Goal: Information Seeking & Learning: Learn about a topic

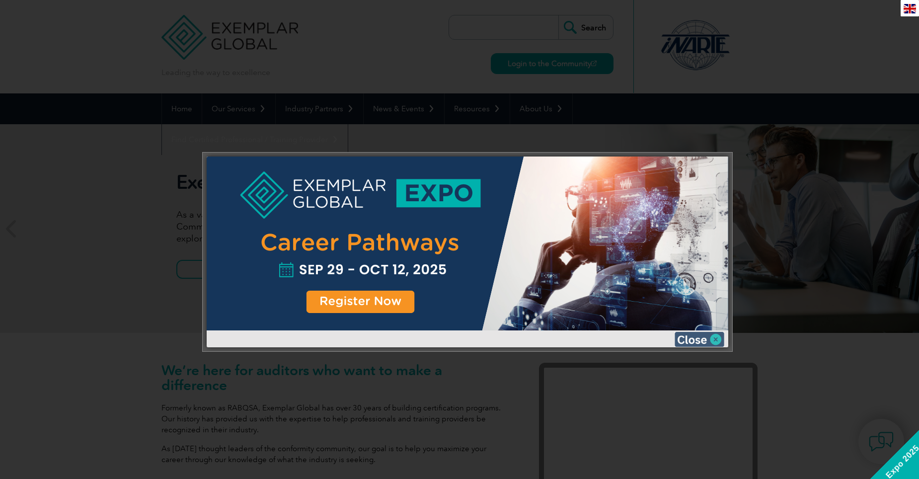
click at [694, 340] on img at bounding box center [700, 339] width 50 height 15
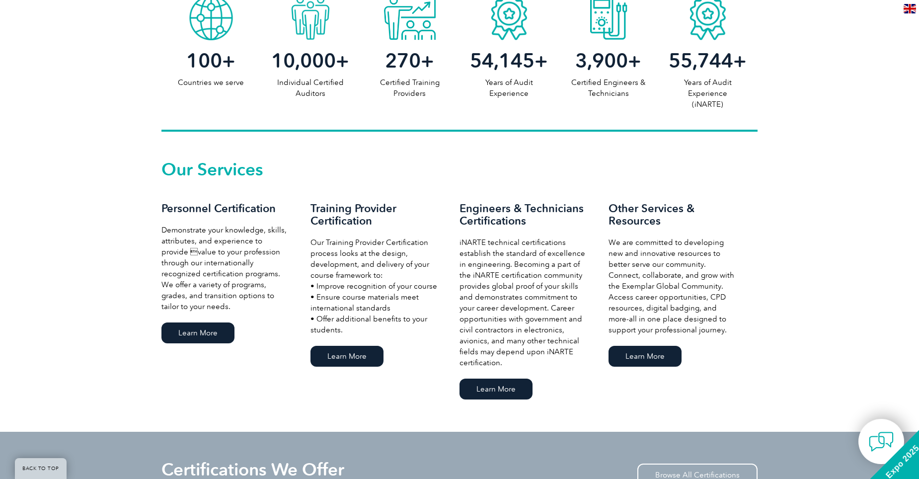
scroll to position [596, 0]
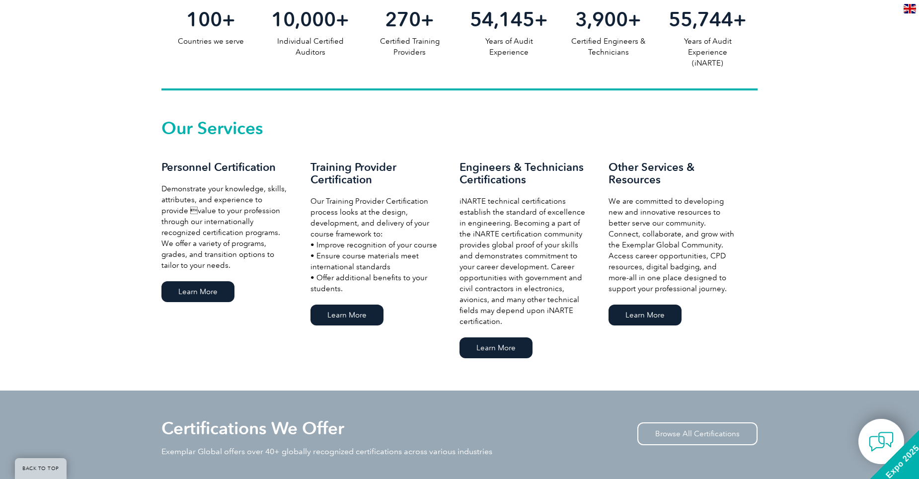
click at [328, 328] on div "Our Services Personnel Certification Demonstrate your knowledge, skills, attrib…" at bounding box center [459, 240] width 596 height 240
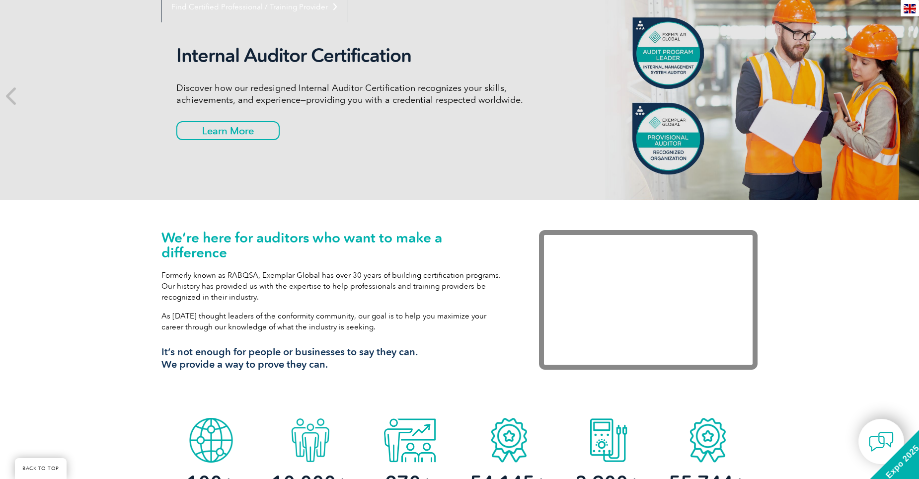
scroll to position [50, 0]
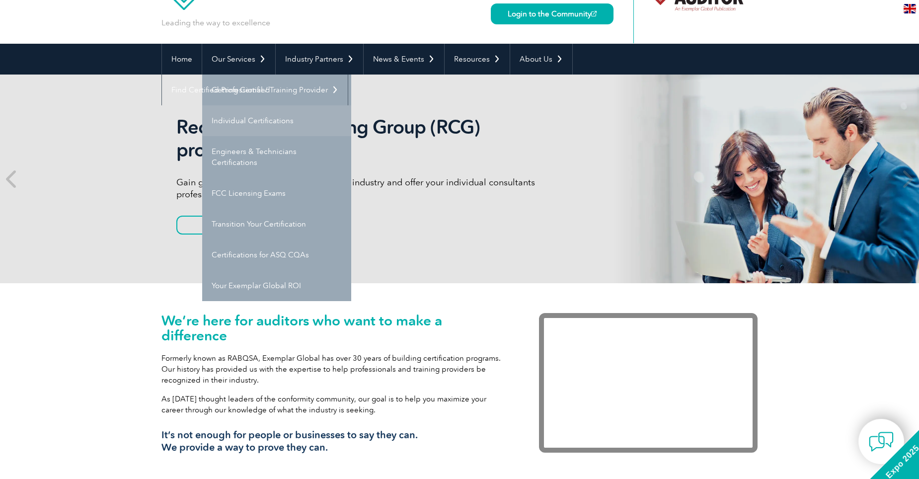
click at [250, 117] on link "Individual Certifications" at bounding box center [276, 120] width 149 height 31
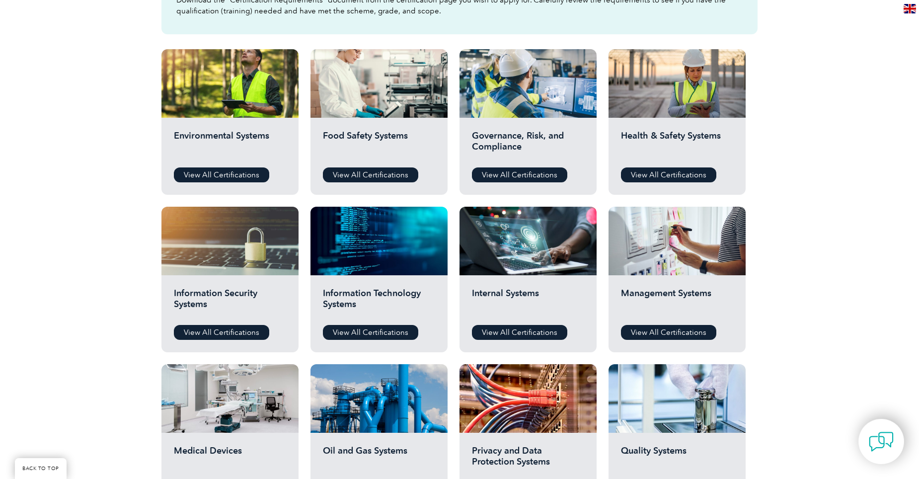
scroll to position [348, 0]
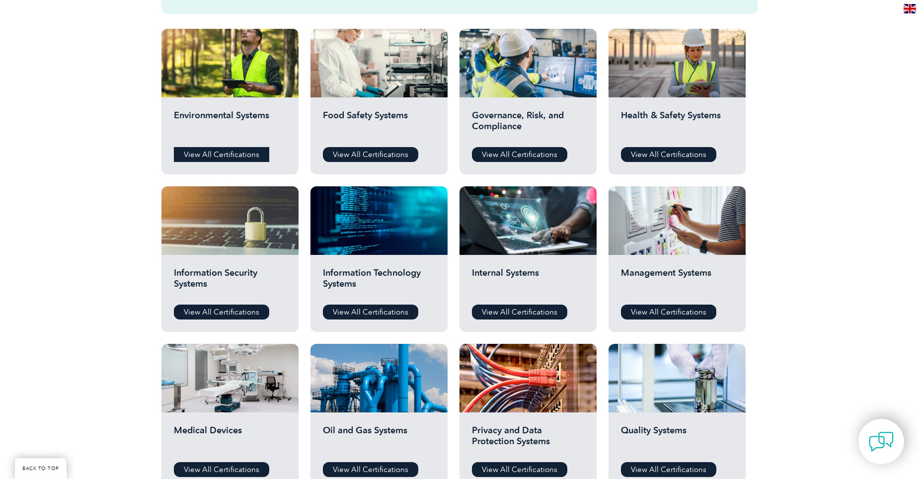
click at [229, 161] on link "View All Certifications" at bounding box center [221, 154] width 95 height 15
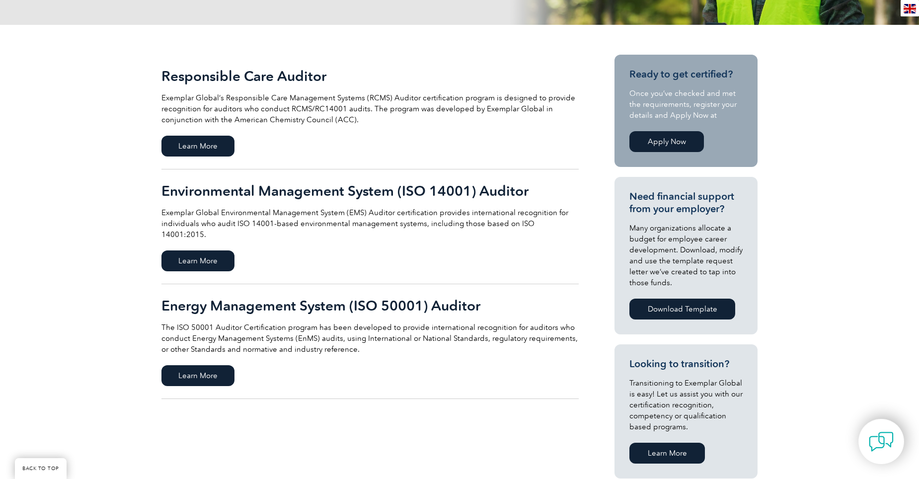
scroll to position [248, 0]
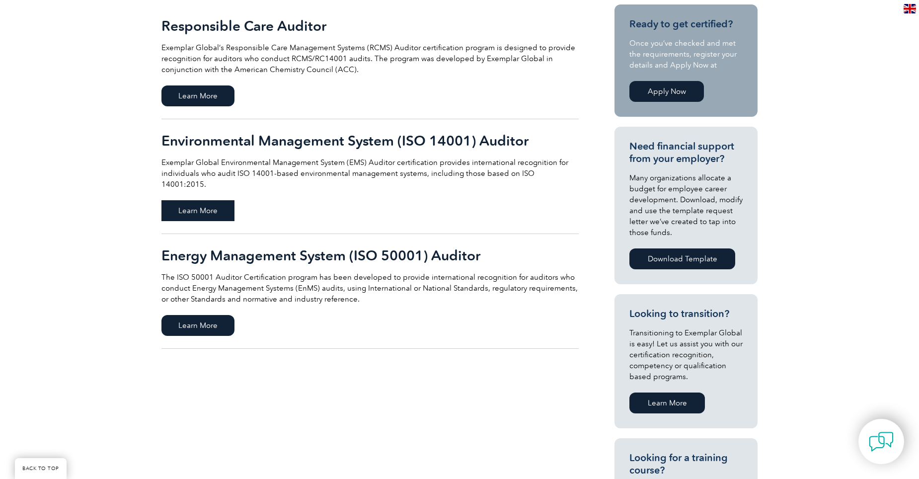
click at [191, 200] on span "Learn More" at bounding box center [197, 210] width 73 height 21
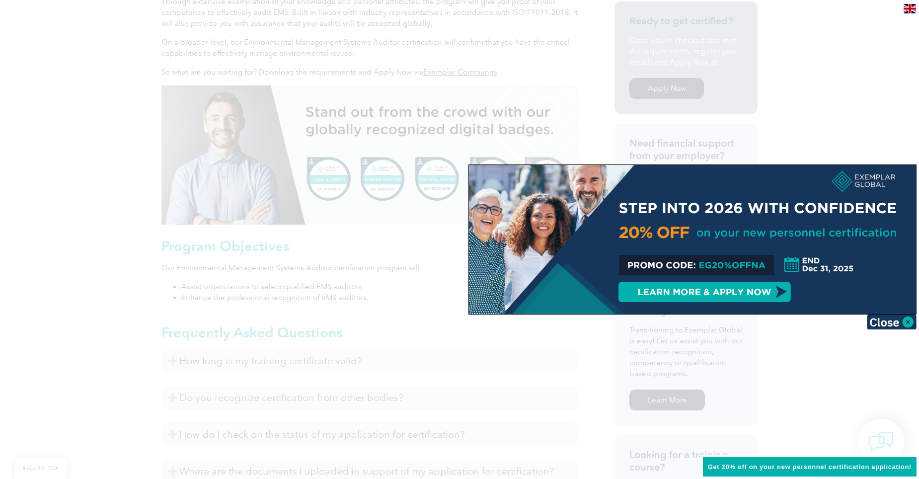
scroll to position [348, 0]
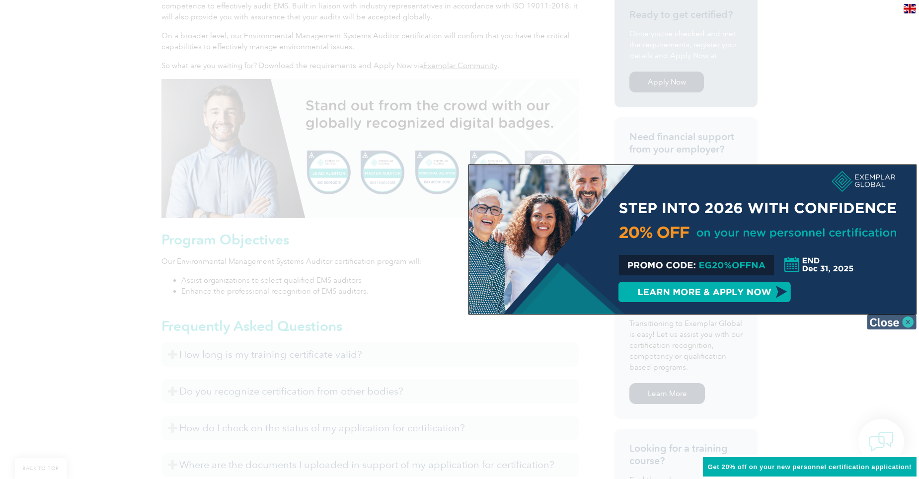
click at [890, 324] on img at bounding box center [892, 321] width 50 height 15
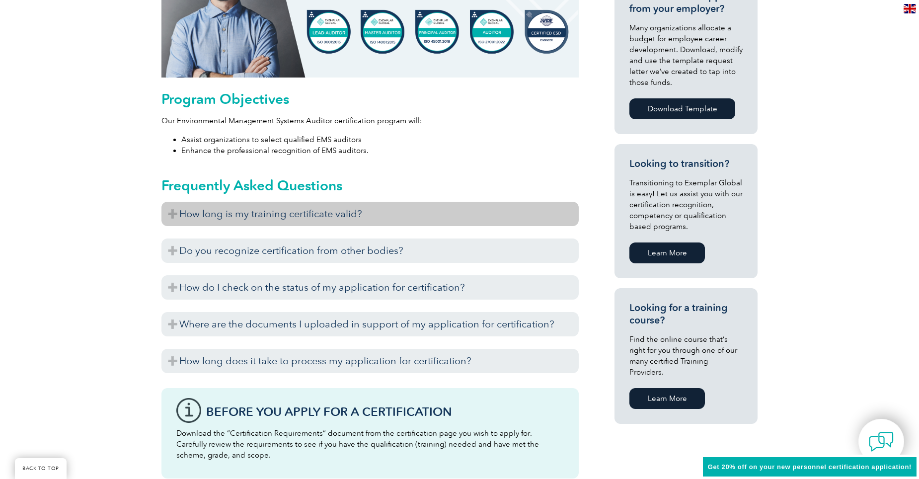
scroll to position [546, 0]
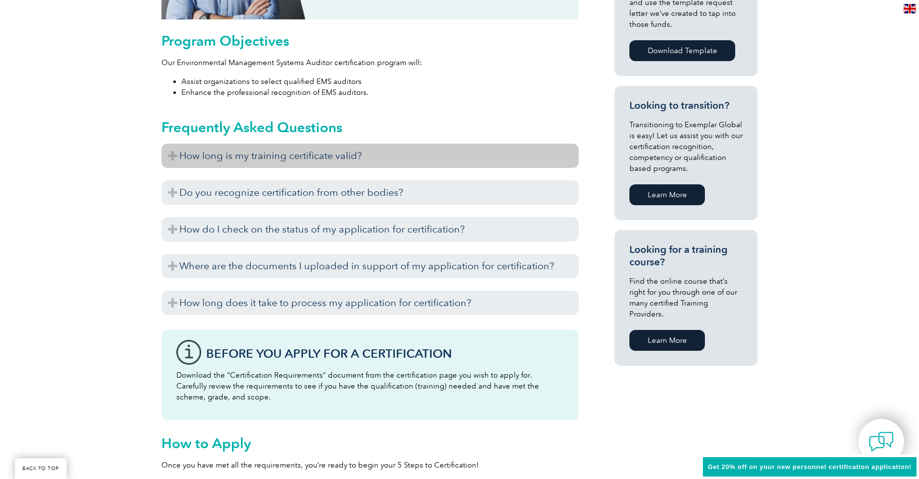
click at [408, 153] on h3 "How long is my training certificate valid?" at bounding box center [369, 156] width 417 height 24
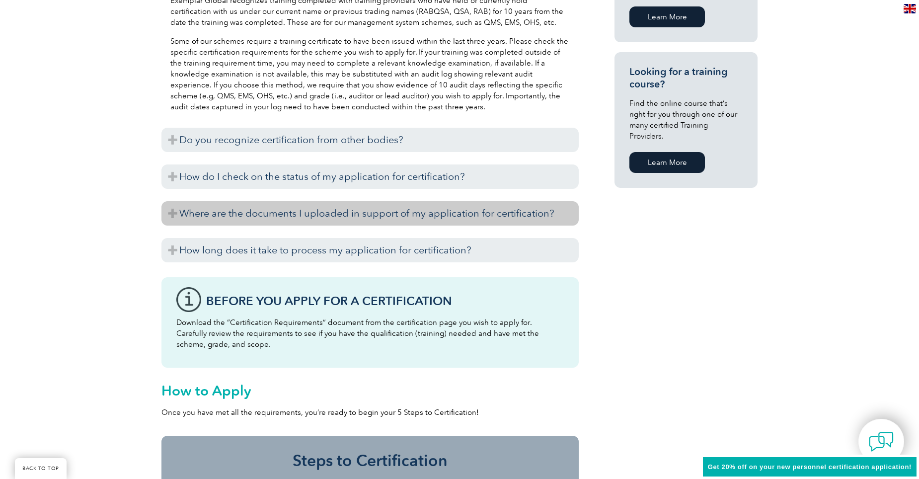
scroll to position [745, 0]
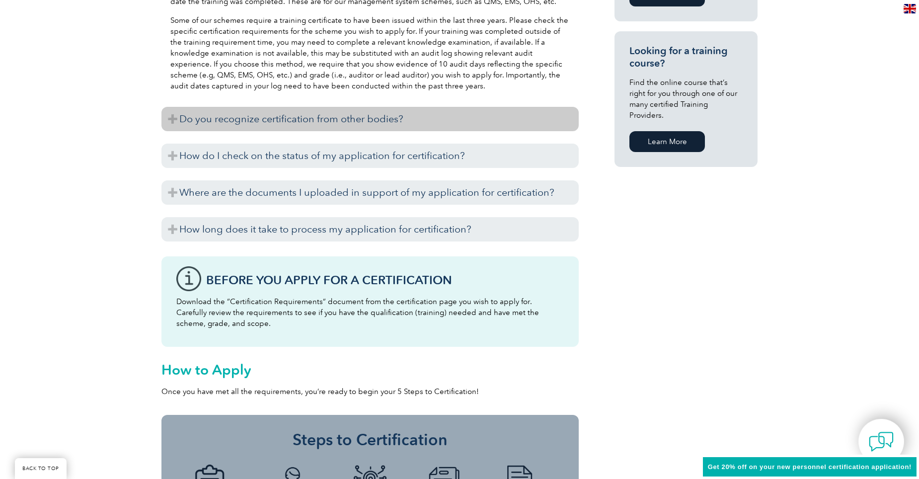
click at [263, 121] on h3 "Do you recognize certification from other bodies?" at bounding box center [369, 119] width 417 height 24
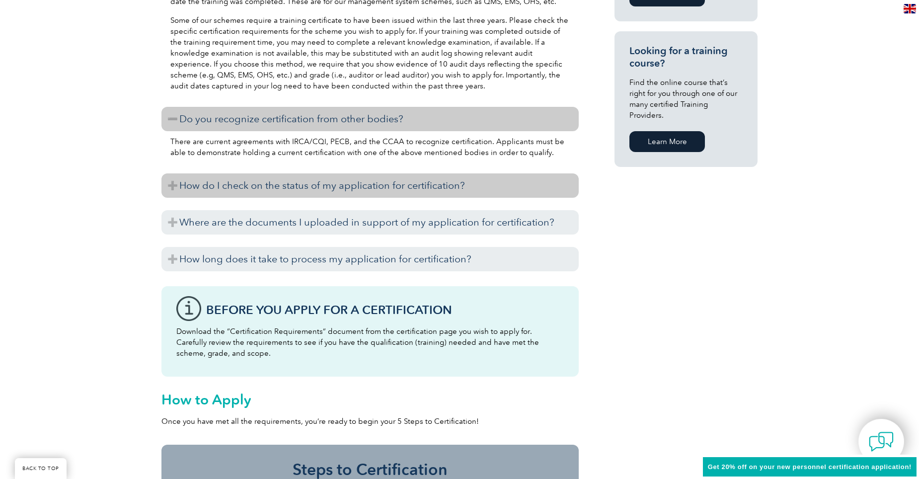
click at [293, 194] on h3 "How do I check on the status of my application for certification?" at bounding box center [369, 185] width 417 height 24
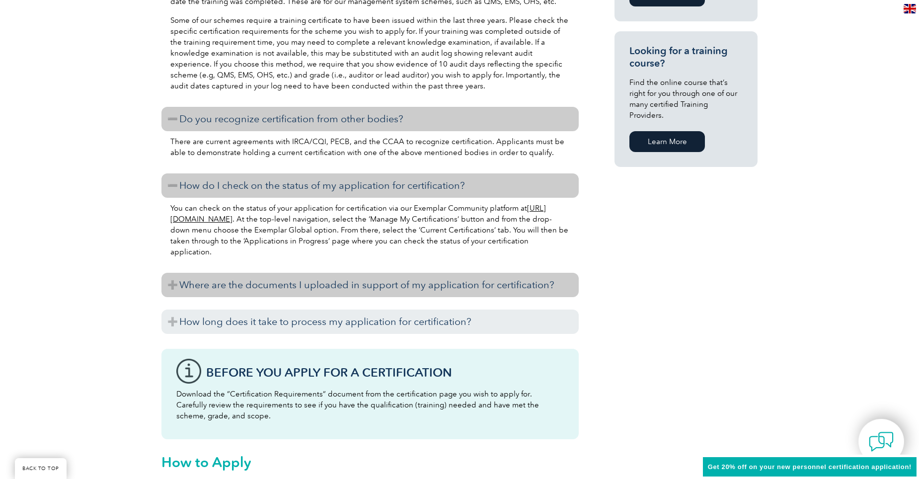
click at [263, 280] on h3 "Where are the documents I uploaded in support of my application for certificati…" at bounding box center [369, 285] width 417 height 24
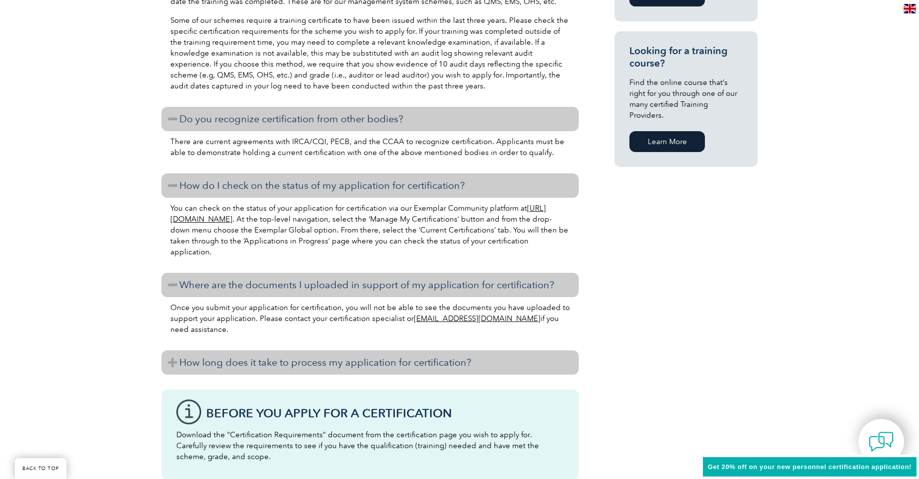
click at [254, 361] on h3 "How long does it take to process my application for certification?" at bounding box center [369, 362] width 417 height 24
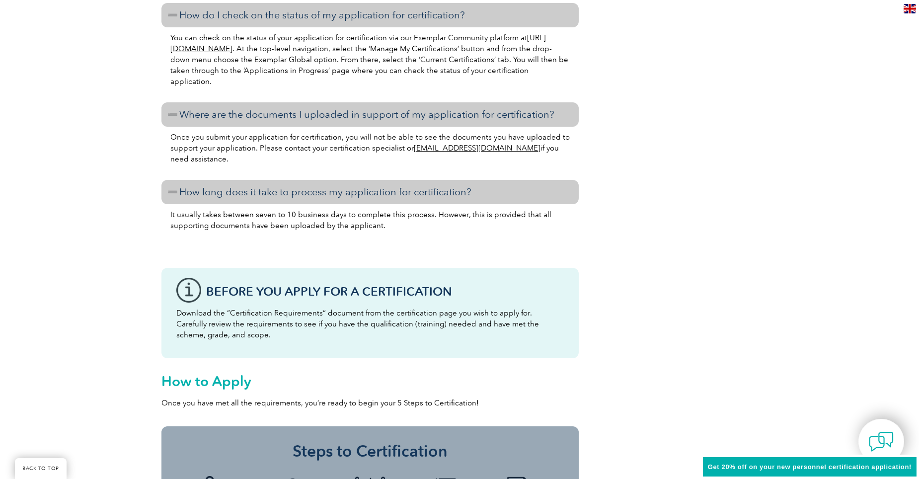
scroll to position [894, 0]
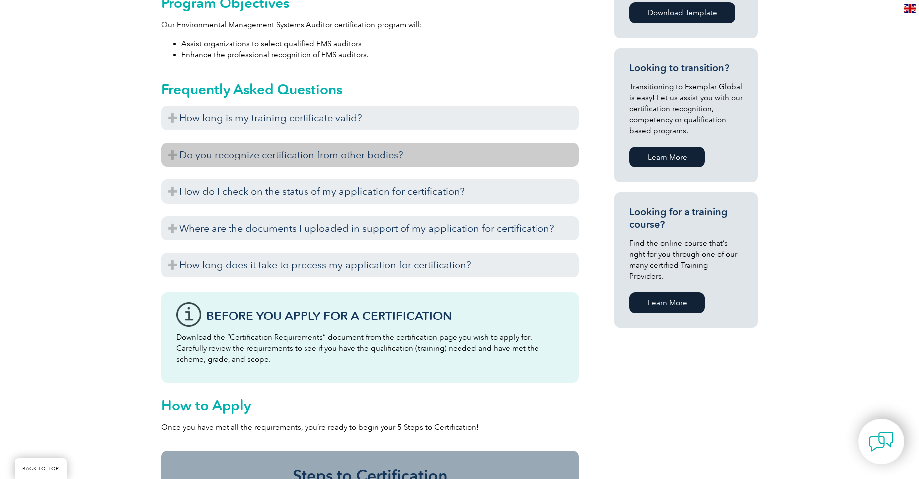
scroll to position [596, 0]
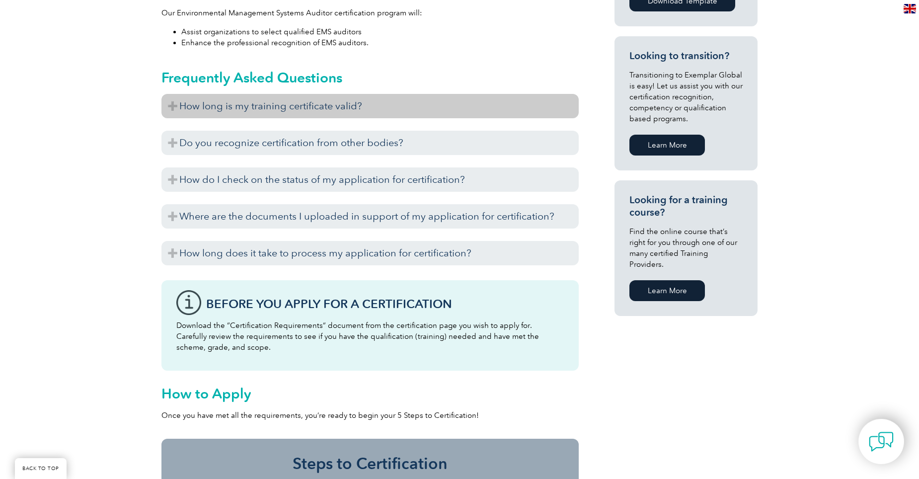
click at [364, 118] on h3 "How long is my training certificate valid?" at bounding box center [369, 106] width 417 height 24
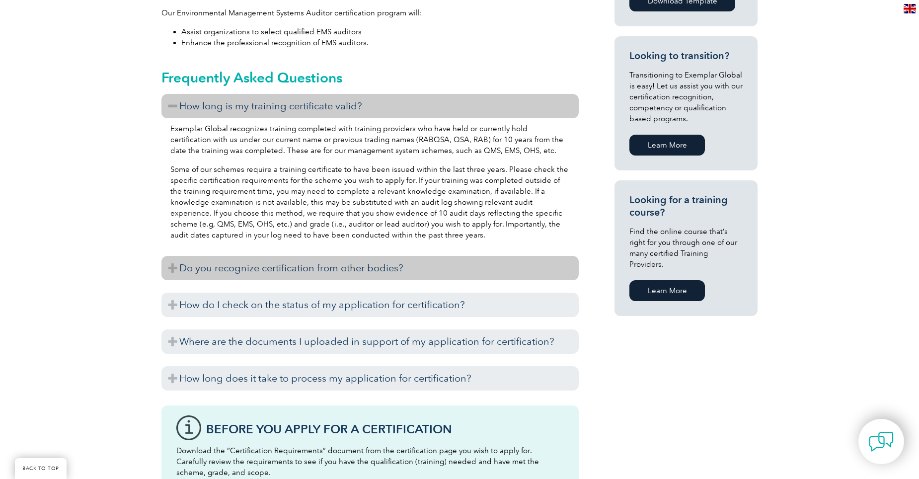
click at [335, 267] on h3 "Do you recognize certification from other bodies?" at bounding box center [369, 268] width 417 height 24
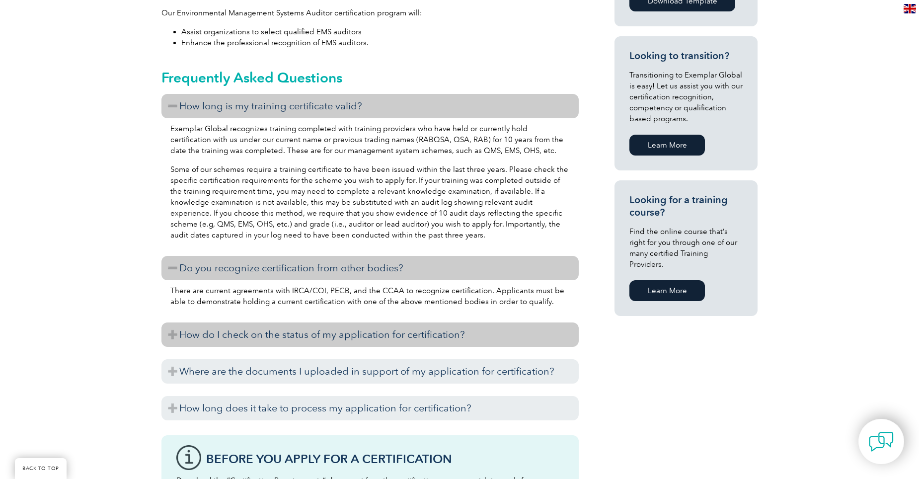
click at [332, 339] on h3 "How do I check on the status of my application for certification?" at bounding box center [369, 334] width 417 height 24
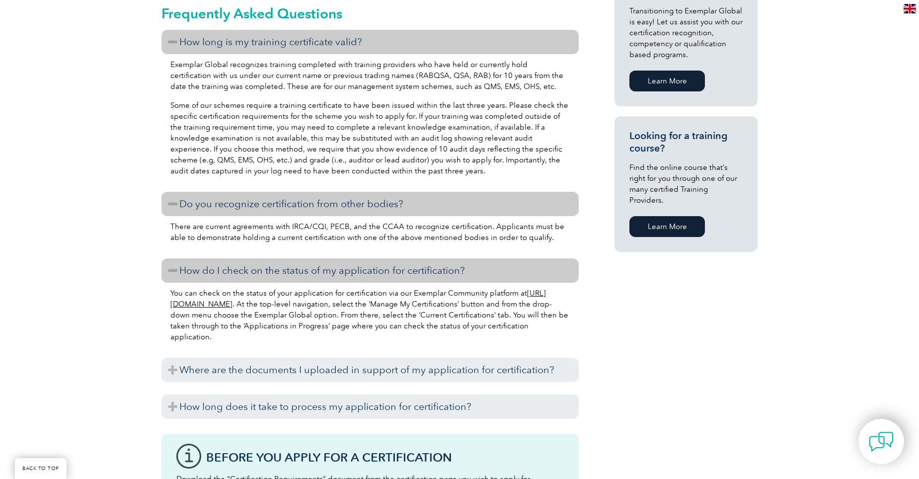
scroll to position [795, 0]
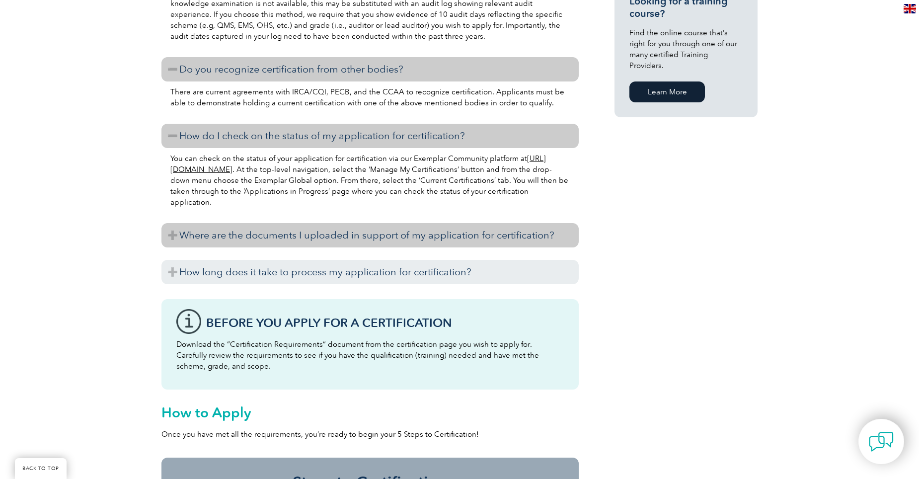
click at [373, 240] on h3 "Where are the documents I uploaded in support of my application for certificati…" at bounding box center [369, 235] width 417 height 24
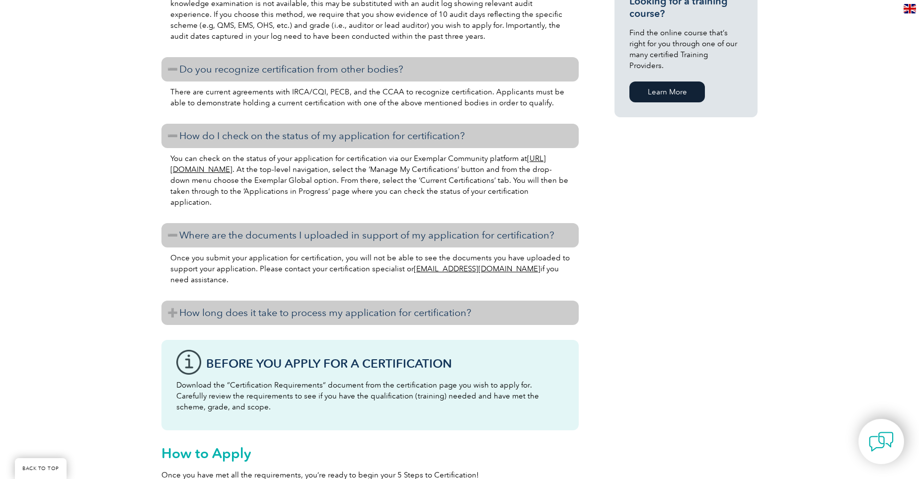
click at [367, 309] on h3 "How long does it take to process my application for certification?" at bounding box center [369, 313] width 417 height 24
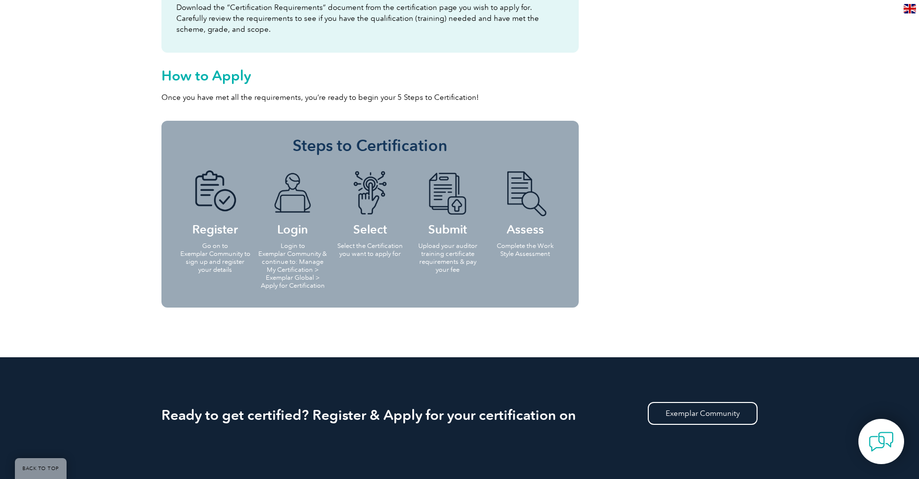
scroll to position [1242, 0]
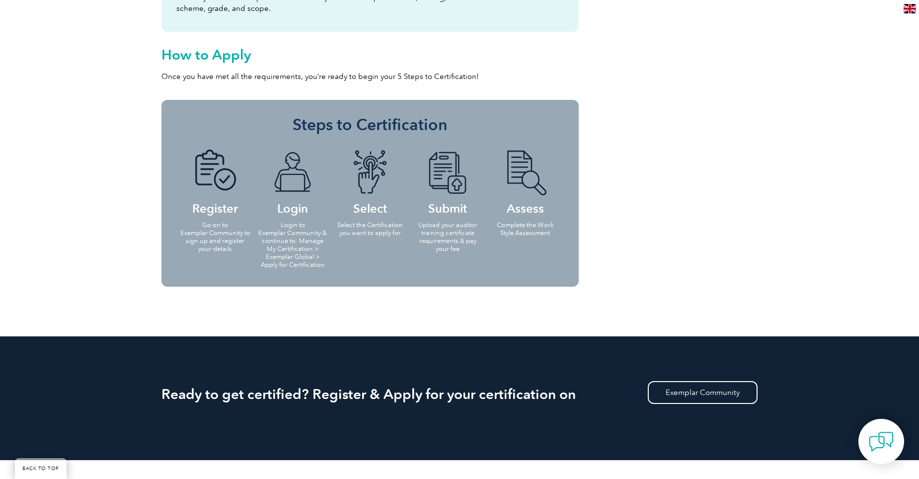
drag, startPoint x: 612, startPoint y: 285, endPoint x: 62, endPoint y: 37, distance: 603.6
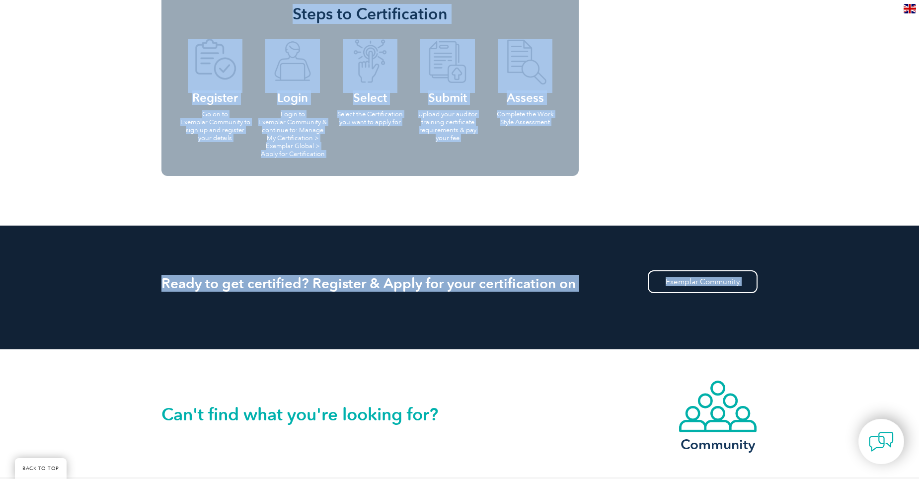
scroll to position [1357, 0]
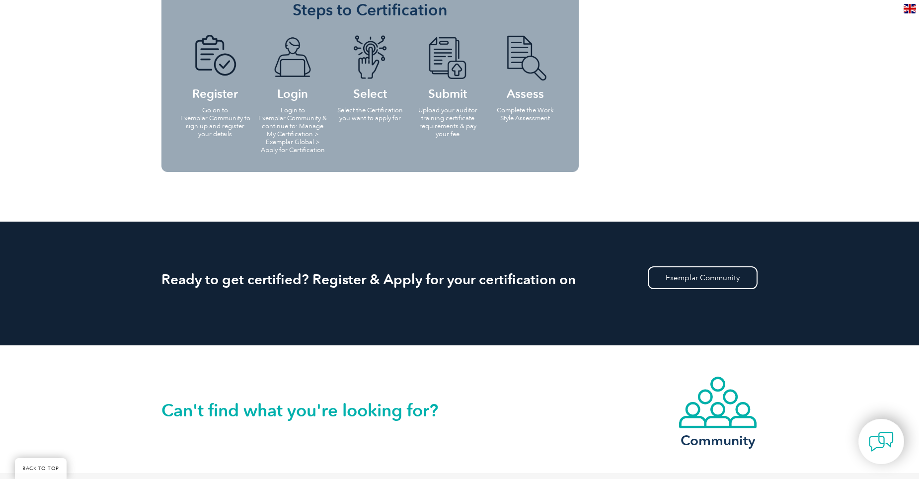
drag, startPoint x: 163, startPoint y: 22, endPoint x: 633, endPoint y: 201, distance: 503.0
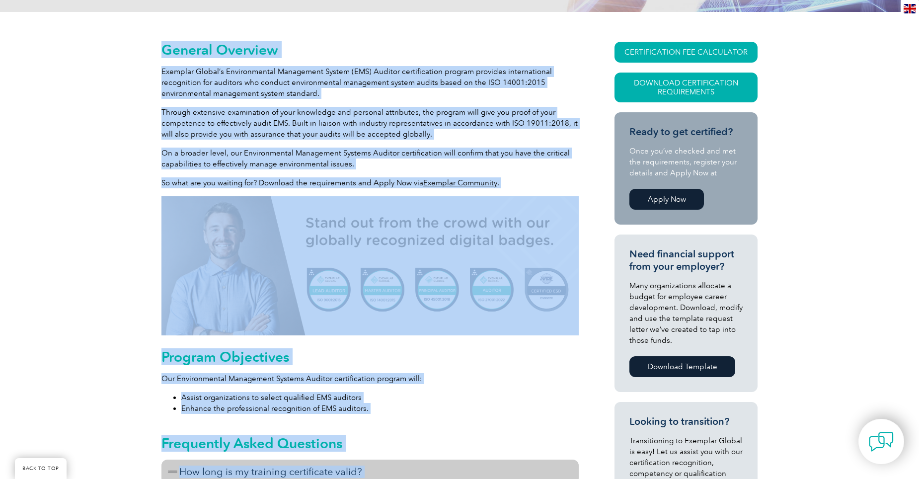
scroll to position [228, 0]
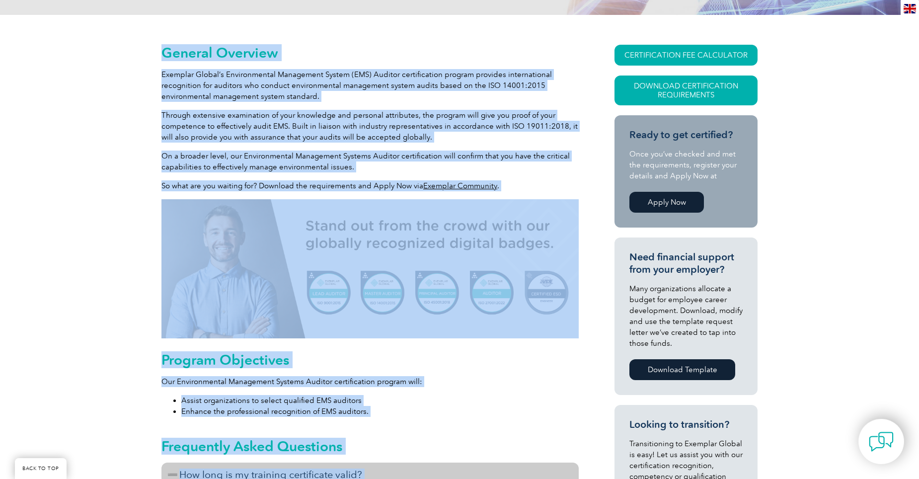
drag, startPoint x: 478, startPoint y: 214, endPoint x: 134, endPoint y: 61, distance: 376.7
drag, startPoint x: 134, startPoint y: 61, endPoint x: 253, endPoint y: 58, distance: 119.2
copy div "Loremip Dolorsit Ametcons Adipis’e Seddoeiusmodt Incididunt Utlabo (ETD) Magnaa…"
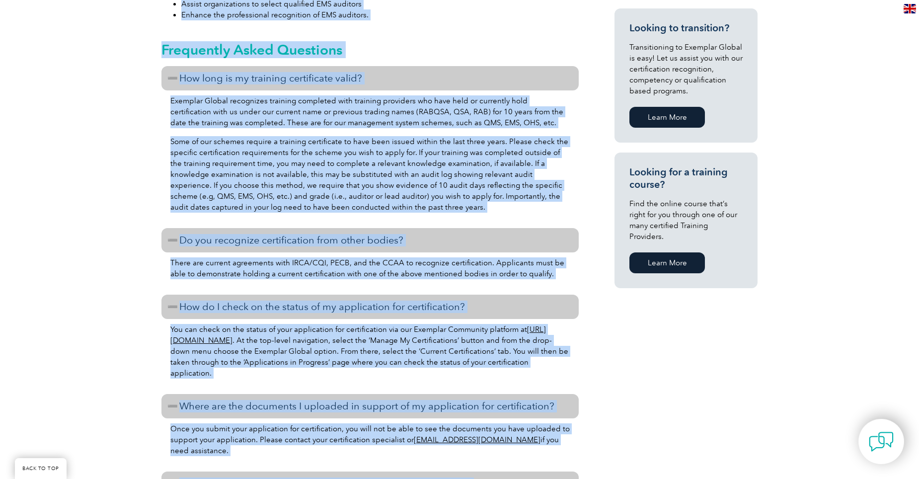
scroll to position [625, 0]
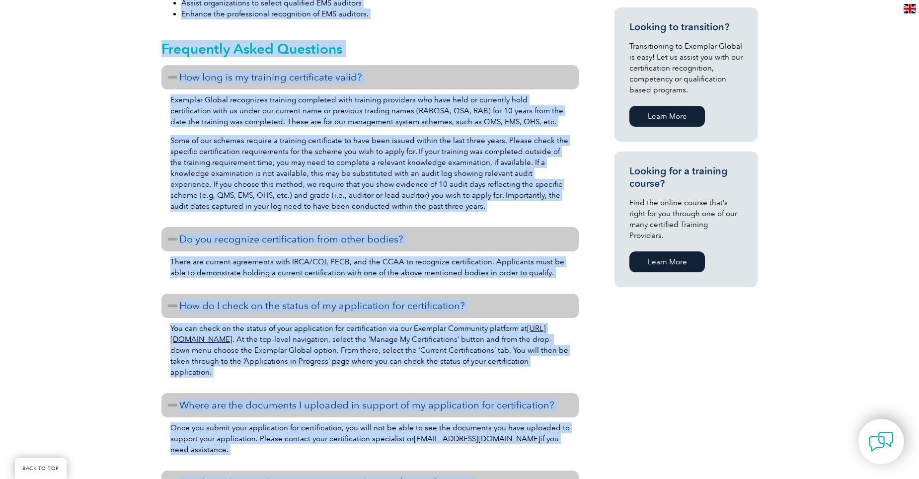
click at [562, 380] on div "You can check on the status of your application for certification via our Exemp…" at bounding box center [369, 352] width 417 height 68
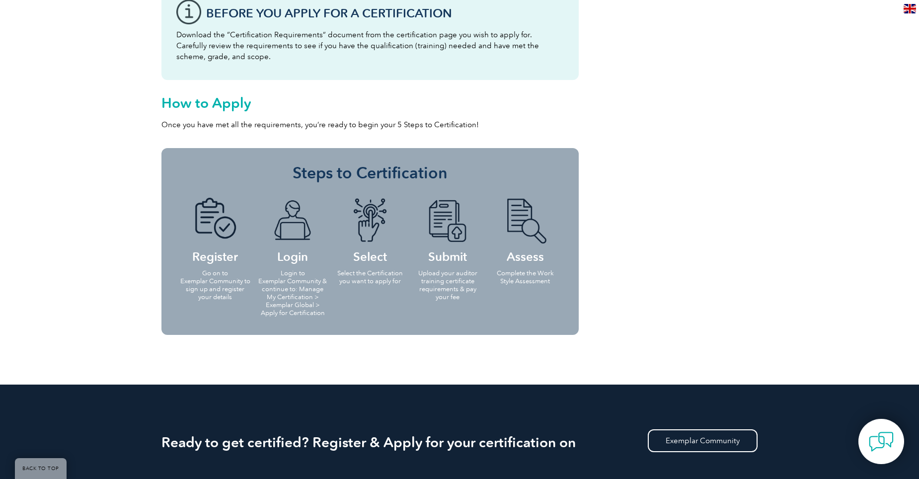
scroll to position [1221, 0]
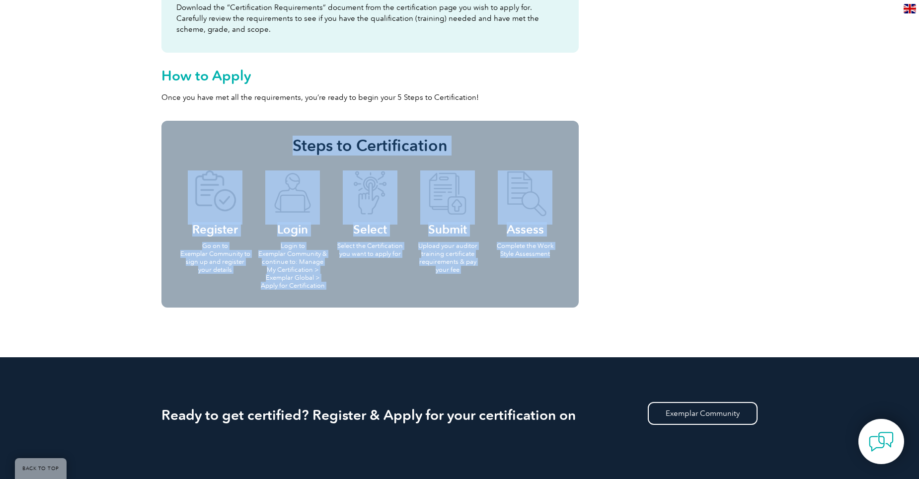
drag, startPoint x: 165, startPoint y: 128, endPoint x: 559, endPoint y: 264, distance: 416.8
click at [559, 264] on div "Steps to Certification Register Go on to Exemplar Community to sign up and regi…" at bounding box center [369, 214] width 417 height 187
drag, startPoint x: 559, startPoint y: 264, endPoint x: 548, endPoint y: 271, distance: 12.5
copy div "Steps to Certification Register Go on to Exemplar Community to sign up and regi…"
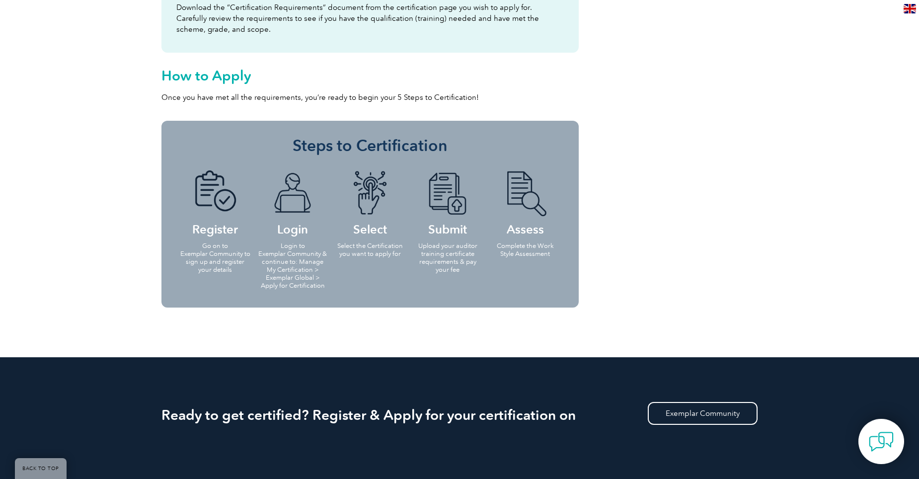
drag, startPoint x: 192, startPoint y: 231, endPoint x: 358, endPoint y: 290, distance: 175.5
click at [358, 290] on ul "Register Go on to Exemplar Community to sign up and register your details Login…" at bounding box center [369, 228] width 387 height 137
drag, startPoint x: 358, startPoint y: 290, endPoint x: 456, endPoint y: 290, distance: 97.9
click at [456, 290] on ul "Register Go on to Exemplar Community to sign up and register your details Login…" at bounding box center [369, 228] width 387 height 137
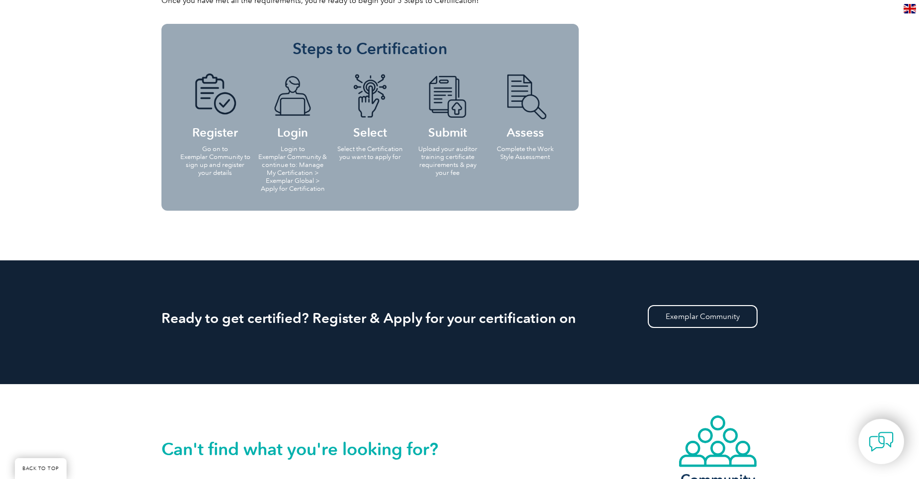
scroll to position [1320, 0]
